Goal: Transaction & Acquisition: Purchase product/service

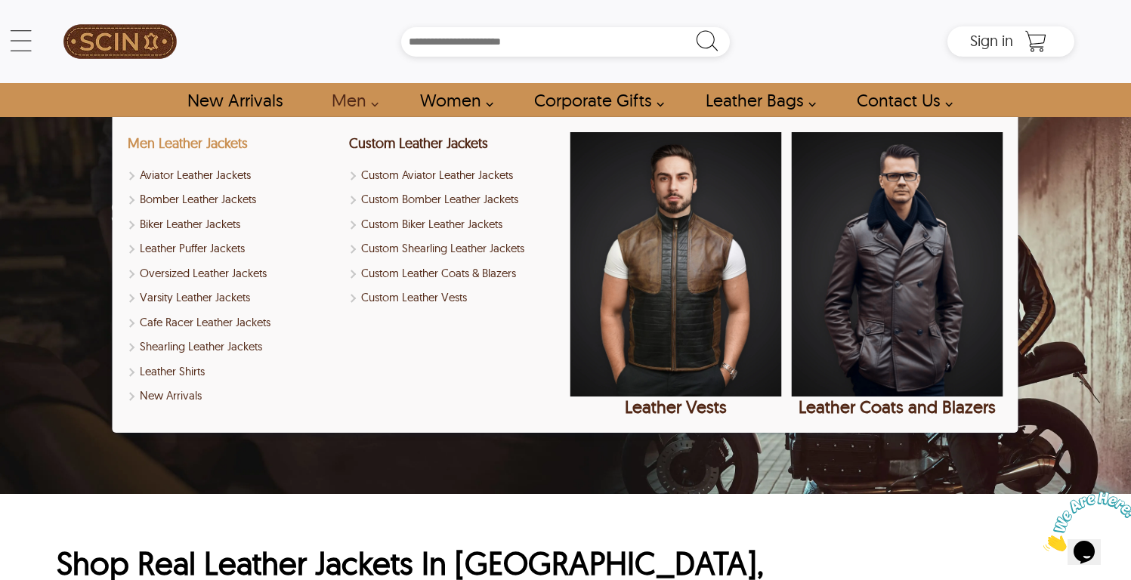
click at [230, 144] on link "Men Leather Jackets" at bounding box center [188, 142] width 120 height 17
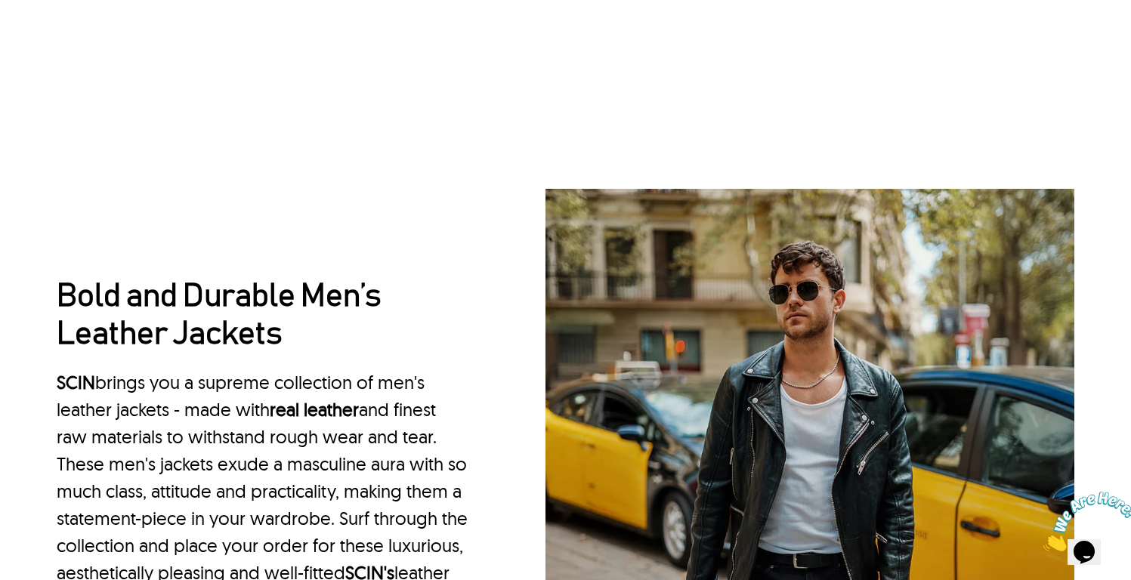
scroll to position [1306, 0]
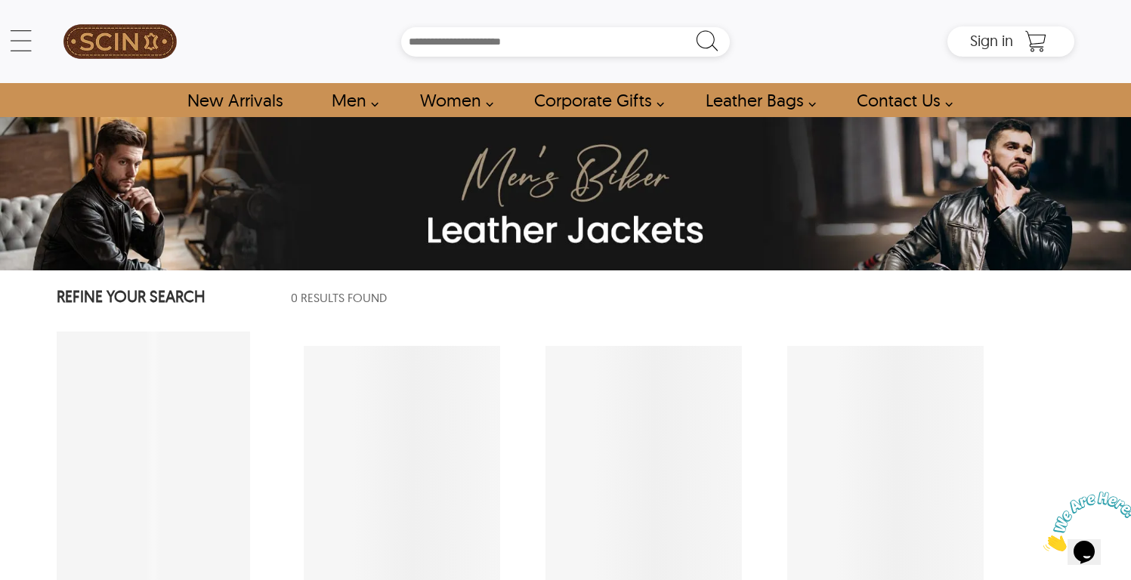
select select "********"
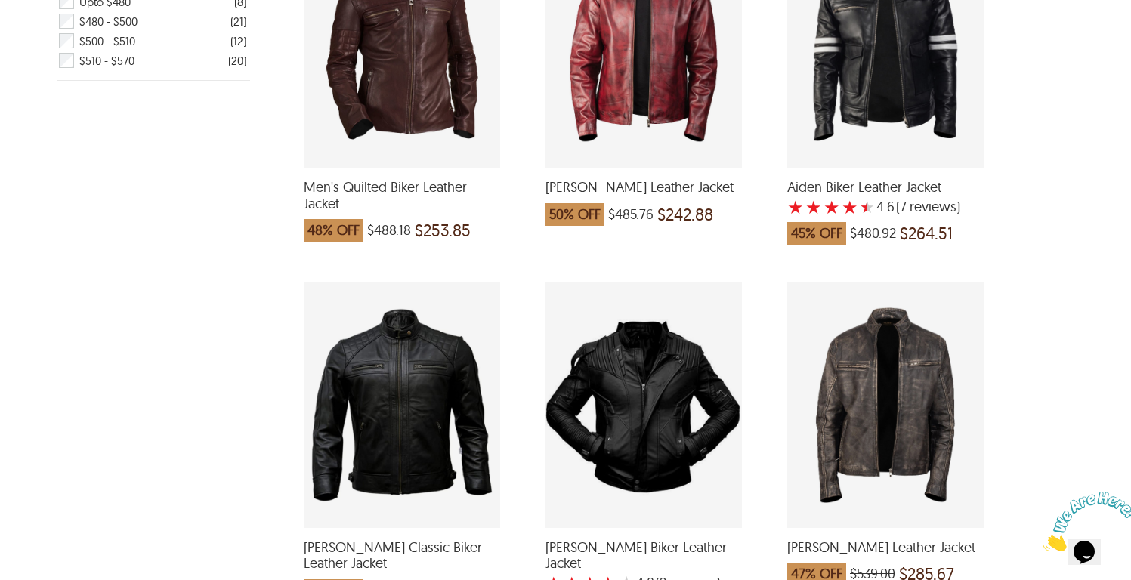
scroll to position [821, 0]
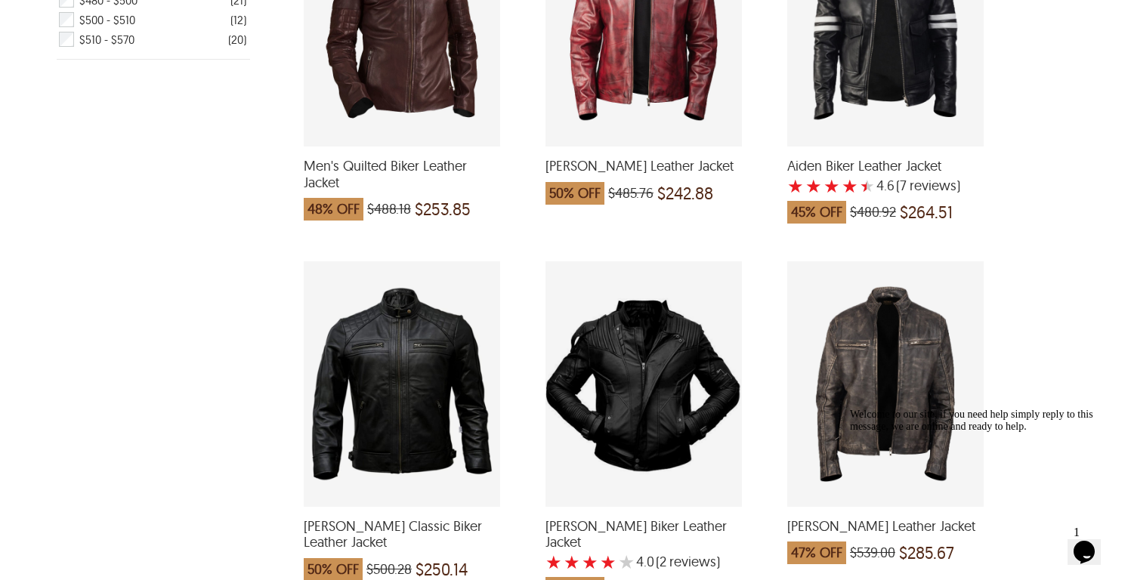
click at [388, 344] on div "Jason Classic Biker Leather Jacket which was at a price of $500.28, now after d…" at bounding box center [402, 383] width 196 height 245
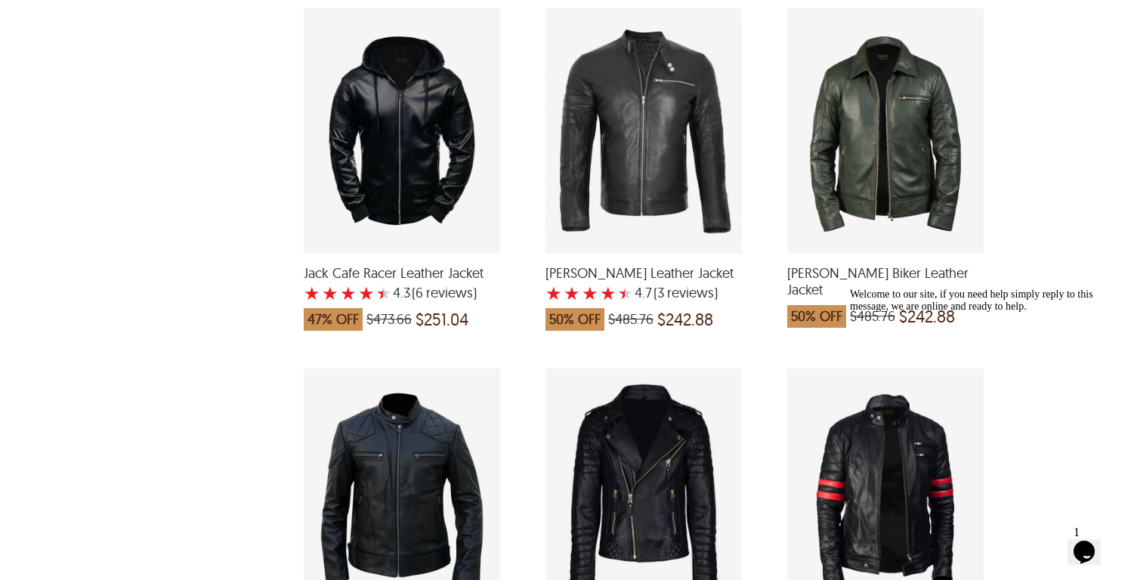
scroll to position [1820, 0]
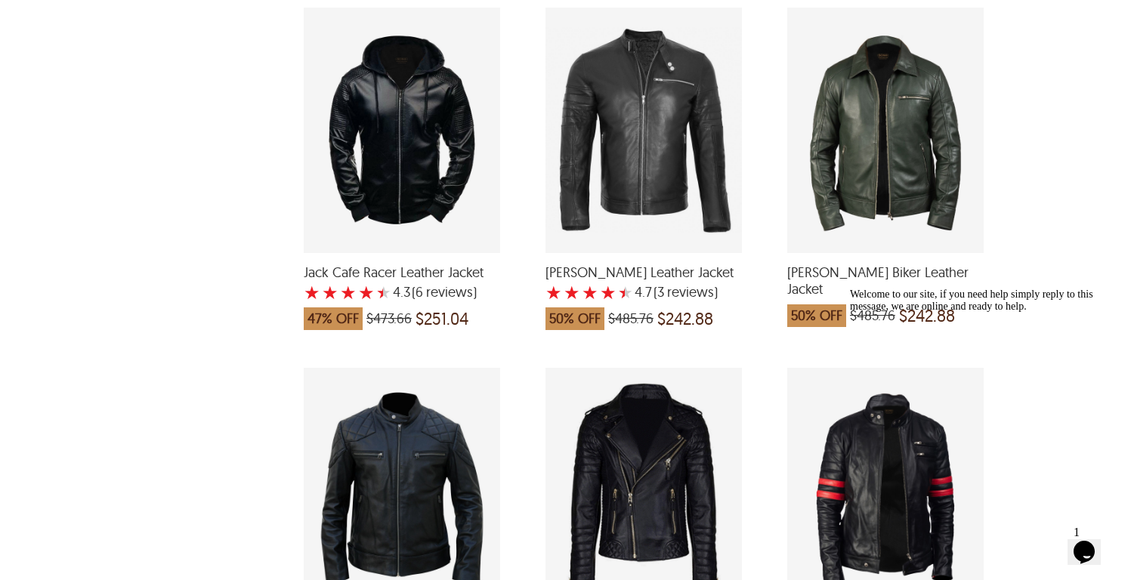
click at [879, 88] on div "Morris Biker Leather Jacket which was at a price of $485.76, now after discount…" at bounding box center [885, 130] width 196 height 245
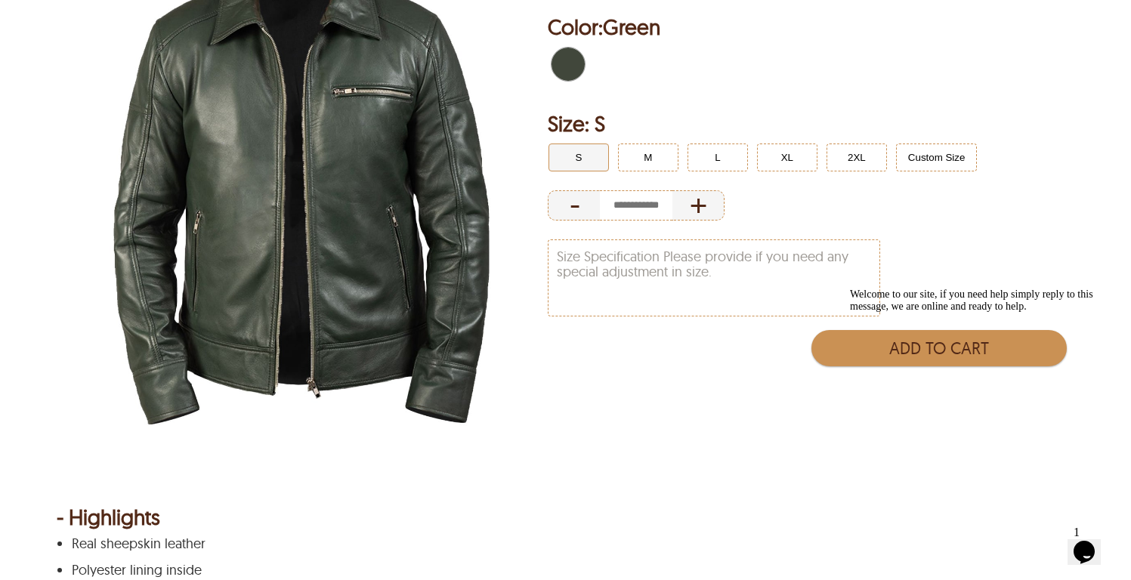
scroll to position [276, 0]
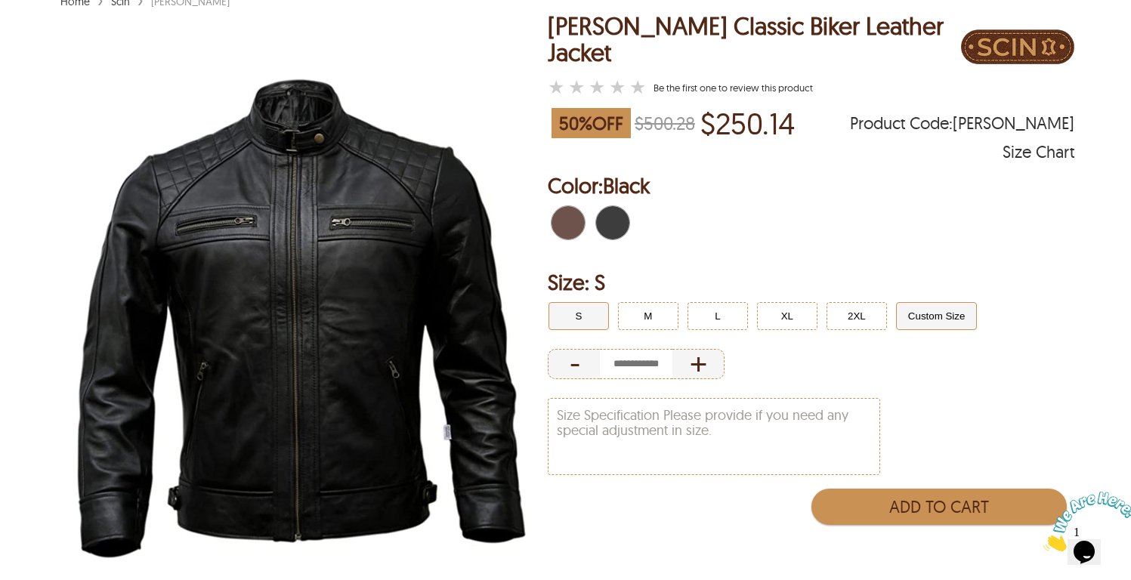
scroll to position [133, 0]
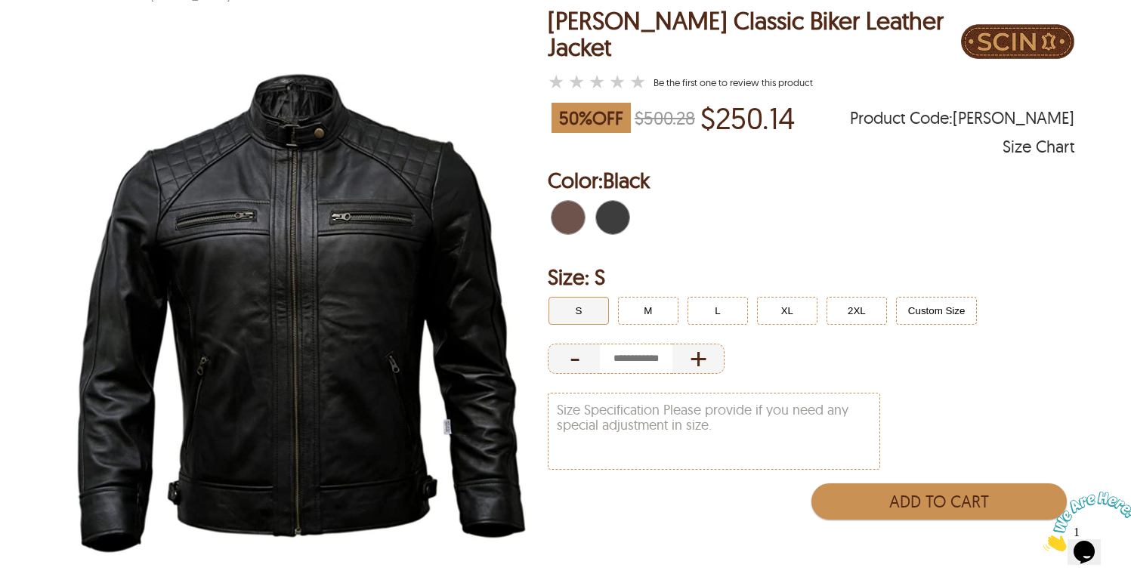
click at [749, 100] on p "$250.14" at bounding box center [747, 117] width 94 height 35
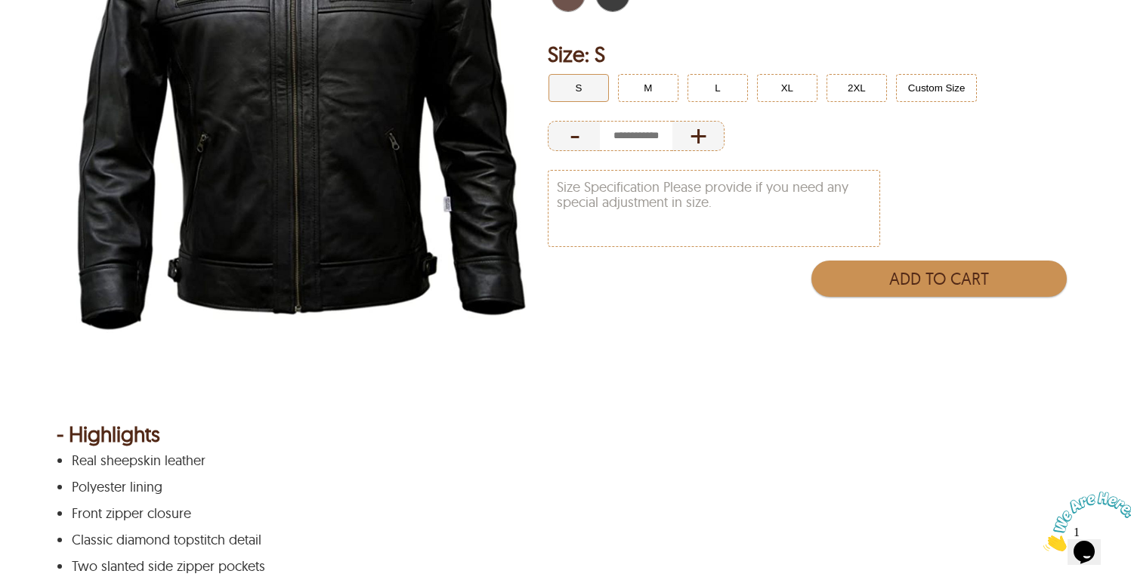
scroll to position [132, 0]
